Goal: Information Seeking & Learning: Learn about a topic

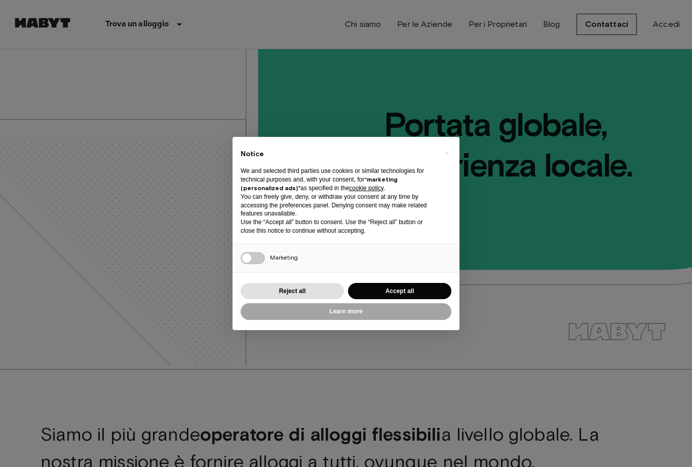
click at [395, 293] on button "Accept all" at bounding box center [399, 291] width 103 height 17
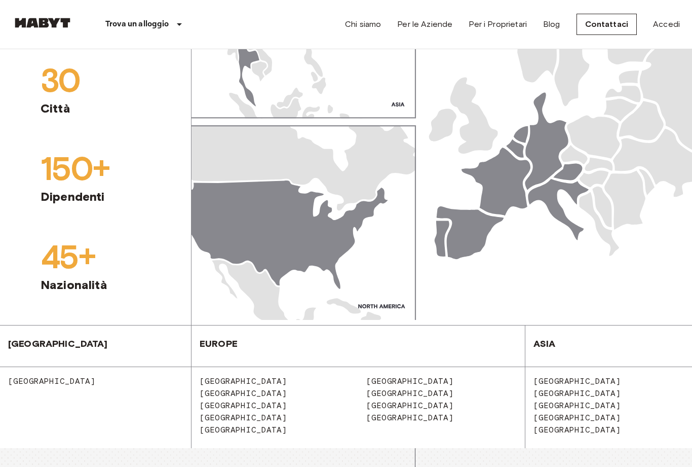
scroll to position [1073, 0]
click at [382, 410] on span "[GEOGRAPHIC_DATA]" at bounding box center [406, 405] width 96 height 10
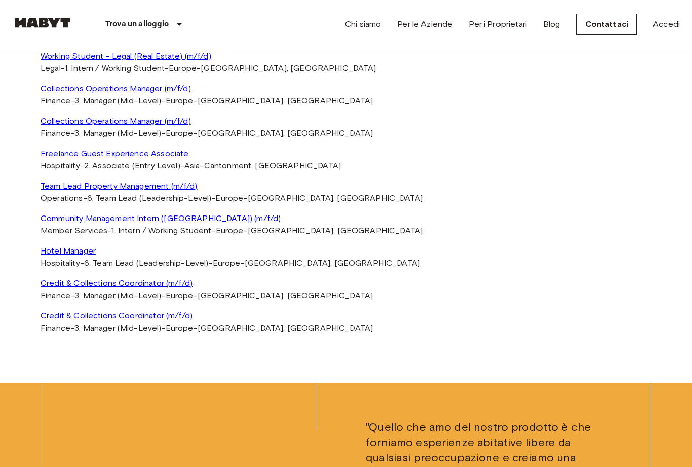
scroll to position [2601, 0]
click at [93, 127] on link "Collections Operations Manager (m/f/d)" at bounding box center [346, 121] width 611 height 12
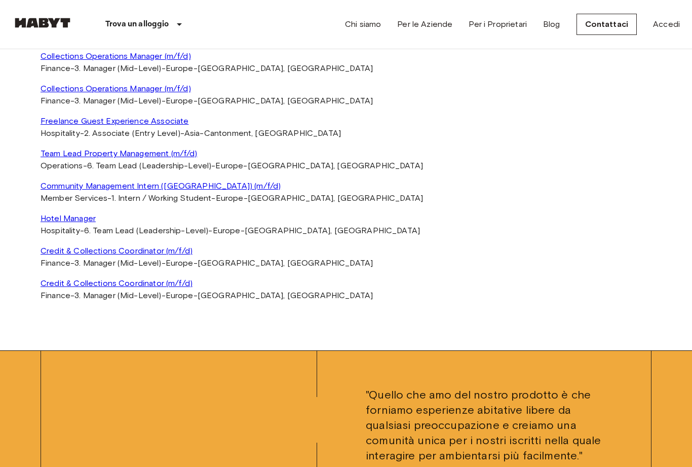
click at [486, 26] on link "Per i Proprietari" at bounding box center [498, 24] width 58 height 12
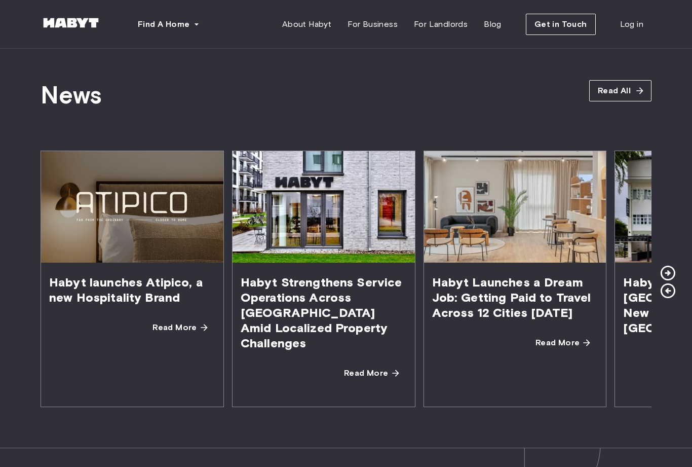
scroll to position [1815, 0]
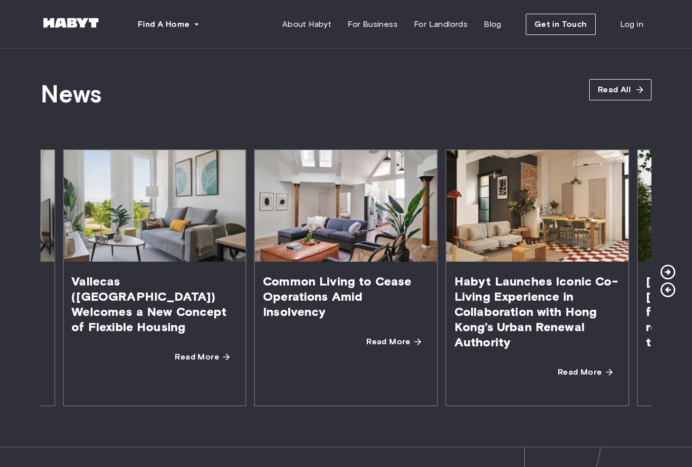
click at [167, 261] on span "Vallecas (Madrid) Welcomes a New Concept of Flexible Housing" at bounding box center [154, 303] width 182 height 85
click at [201, 351] on span "Read More" at bounding box center [197, 357] width 45 height 12
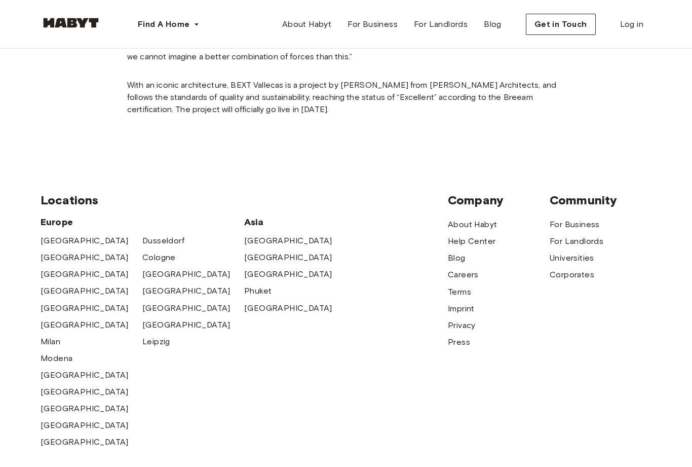
scroll to position [888, 0]
